Goal: Find specific page/section: Find specific page/section

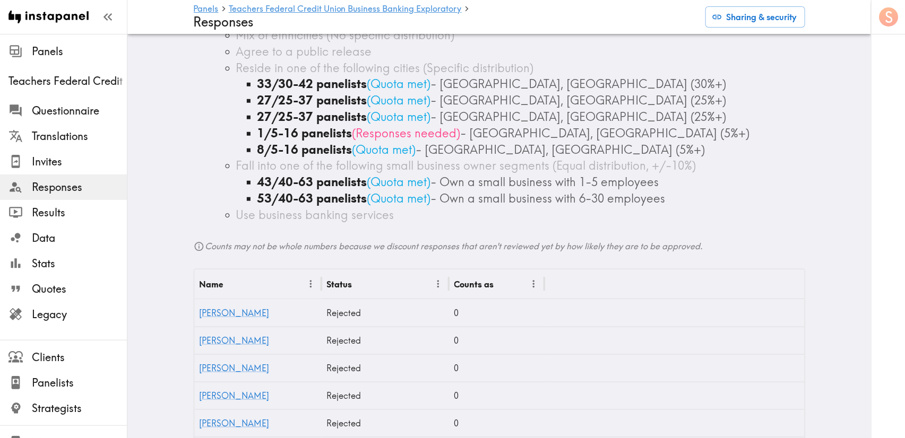
scroll to position [368, 0]
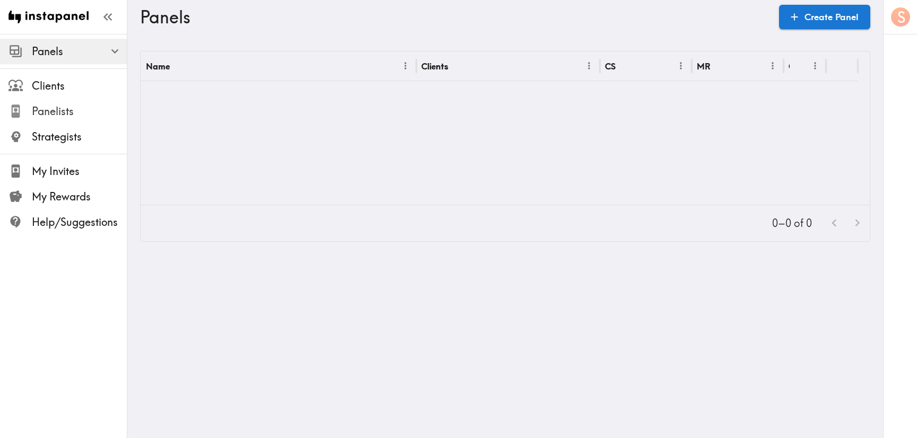
click at [79, 109] on span "Panelists" at bounding box center [79, 111] width 95 height 15
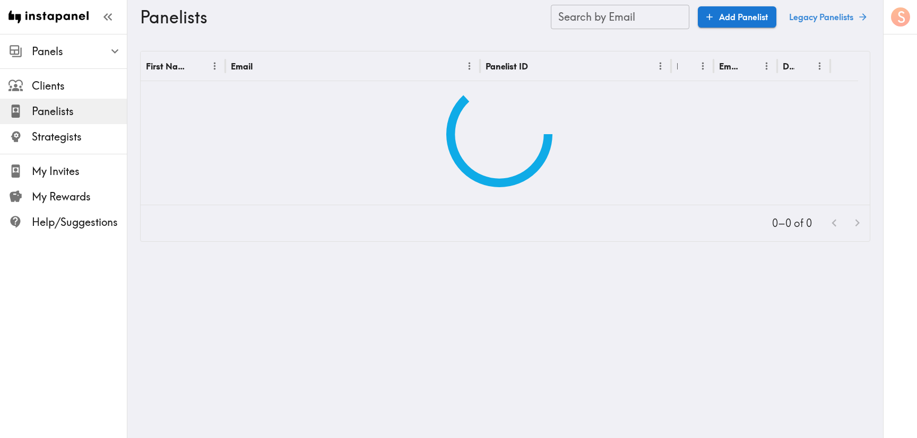
click at [816, 17] on link "Legacy Panelists" at bounding box center [827, 16] width 85 height 21
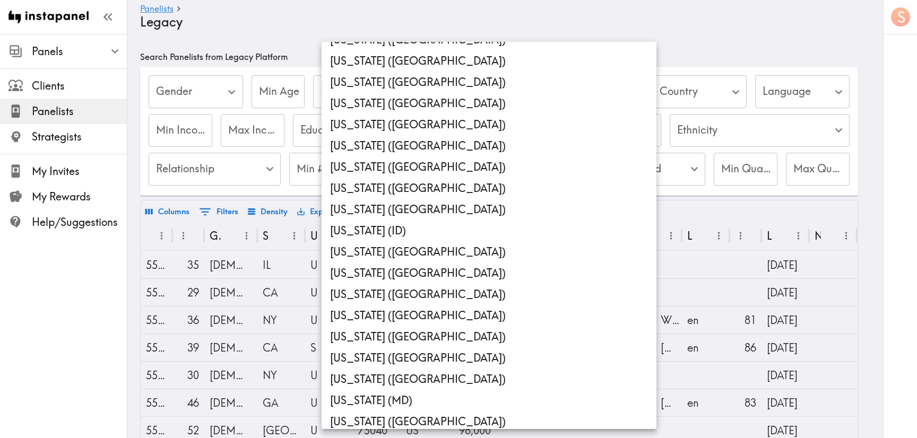
scroll to position [81, 0]
click at [408, 167] on li "Florida (FL)" at bounding box center [489, 166] width 335 height 21
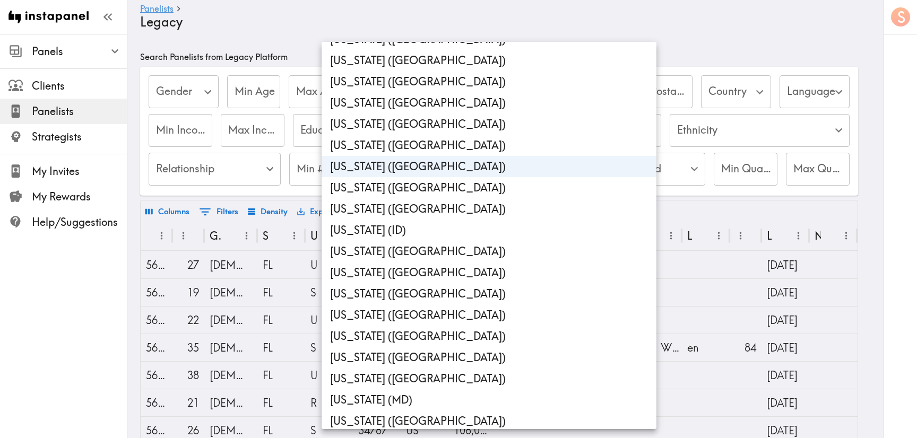
type input "FL"
click at [619, 37] on div at bounding box center [458, 219] width 917 height 438
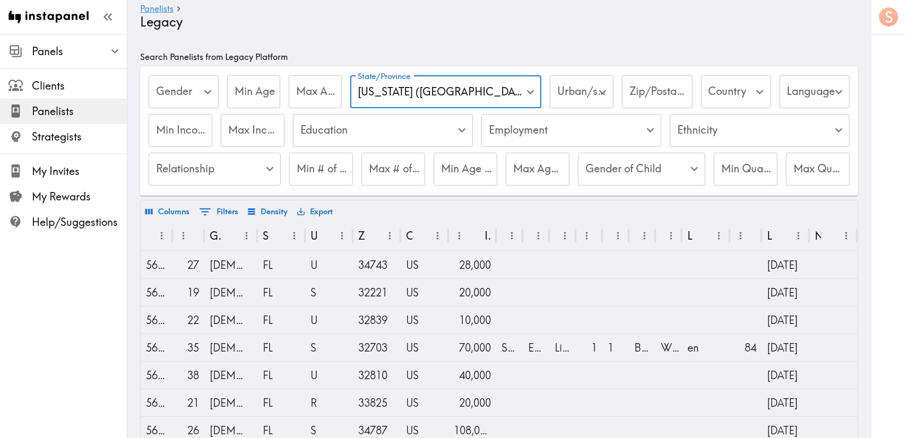
click at [622, 97] on input "Zip/Postal Code" at bounding box center [657, 91] width 70 height 33
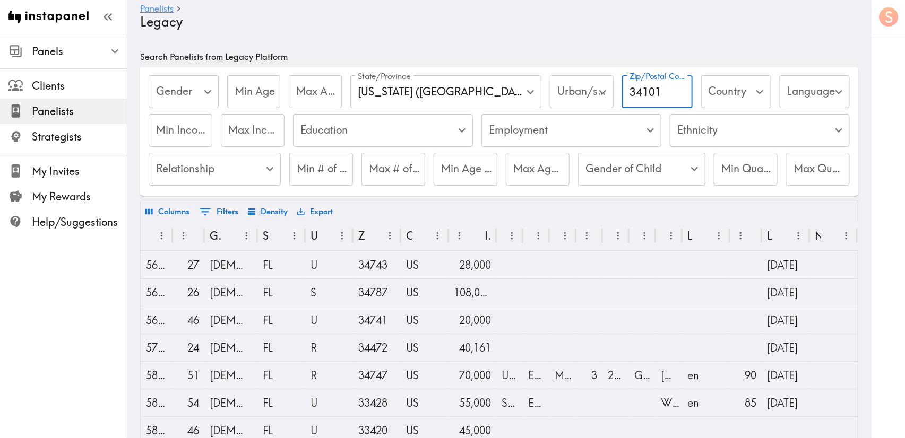
click at [629, 79] on label "Zip/Postal Code" at bounding box center [657, 77] width 57 height 12
click at [622, 79] on input "34101" at bounding box center [657, 91] width 70 height 33
click at [622, 100] on input "34101" at bounding box center [657, 91] width 70 height 33
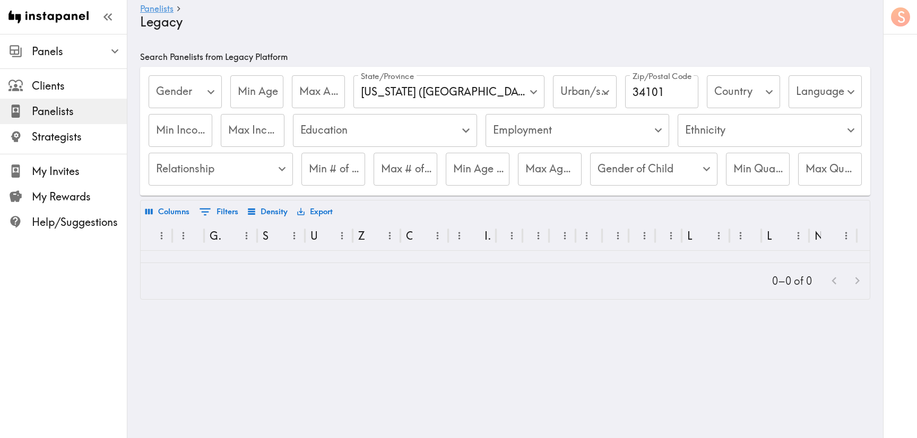
click at [633, 82] on label "Zip/Postal Code" at bounding box center [662, 77] width 59 height 12
click at [625, 82] on input "34101" at bounding box center [661, 91] width 73 height 33
click at [625, 91] on input "34101" at bounding box center [661, 91] width 73 height 33
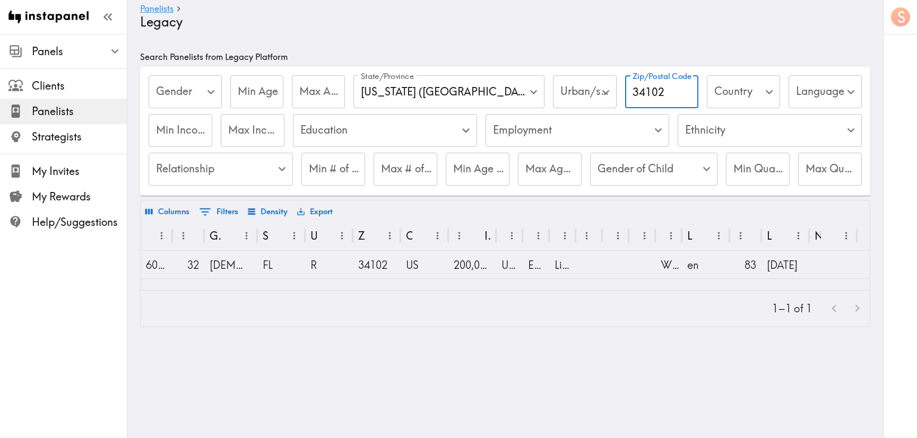
click at [180, 213] on button "Columns" at bounding box center [167, 212] width 49 height 18
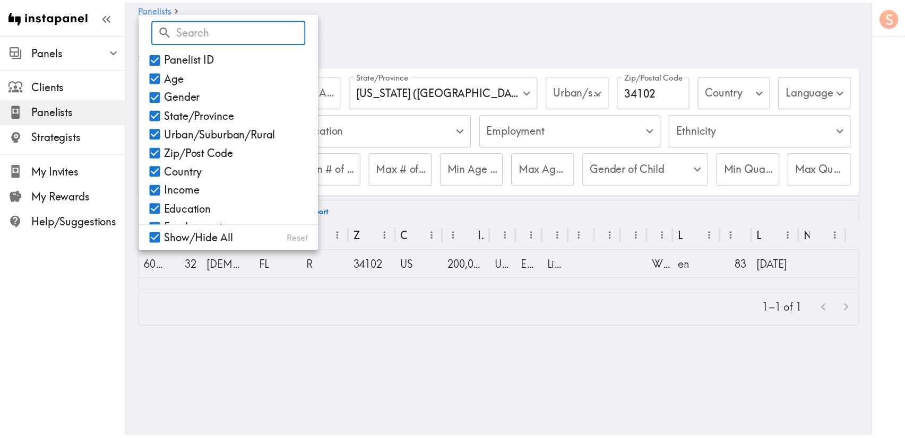
scroll to position [0, 0]
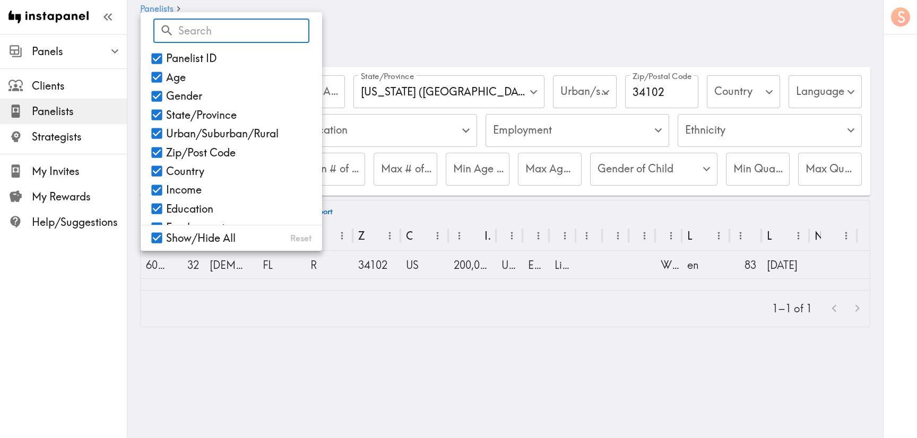
click at [350, 348] on main "Panelists Legacy Search Panelists from Legacy Platform Gender ​ Gender Min Age …" at bounding box center [505, 197] width 756 height 327
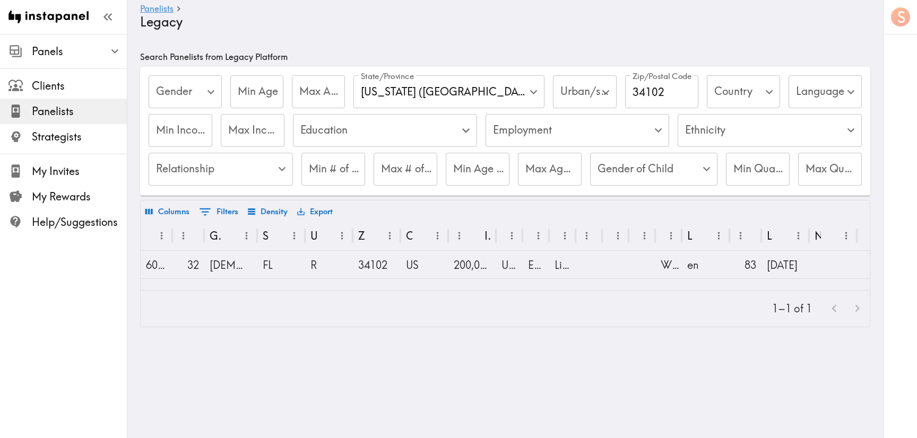
click at [625, 92] on input "34102" at bounding box center [661, 91] width 73 height 33
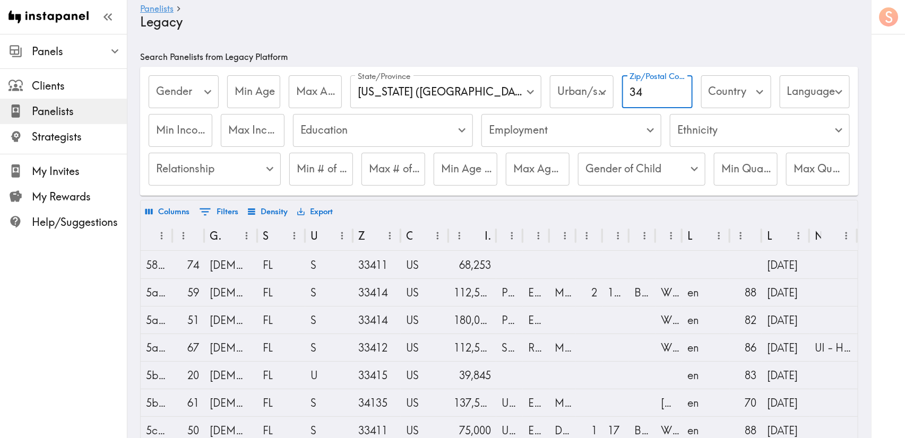
type input "3"
